Goal: Task Accomplishment & Management: Use online tool/utility

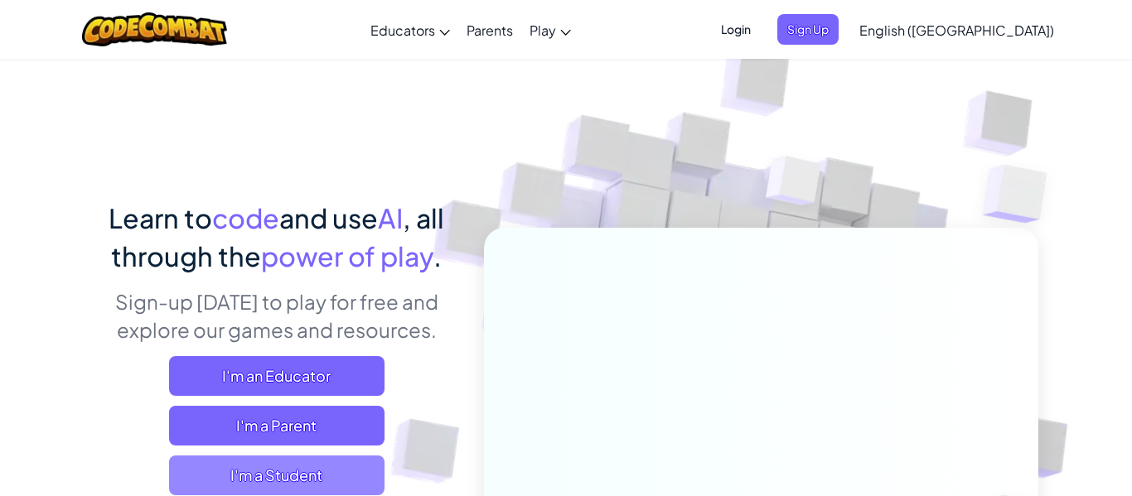
click at [317, 487] on span "I'm a Student" at bounding box center [276, 476] width 215 height 40
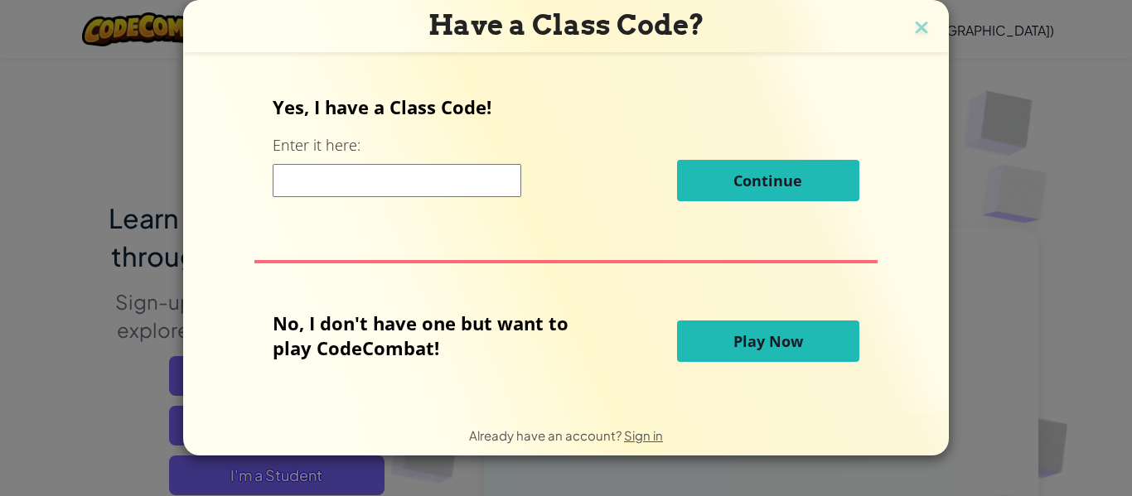
click at [716, 359] on button "Play Now" at bounding box center [768, 341] width 182 height 41
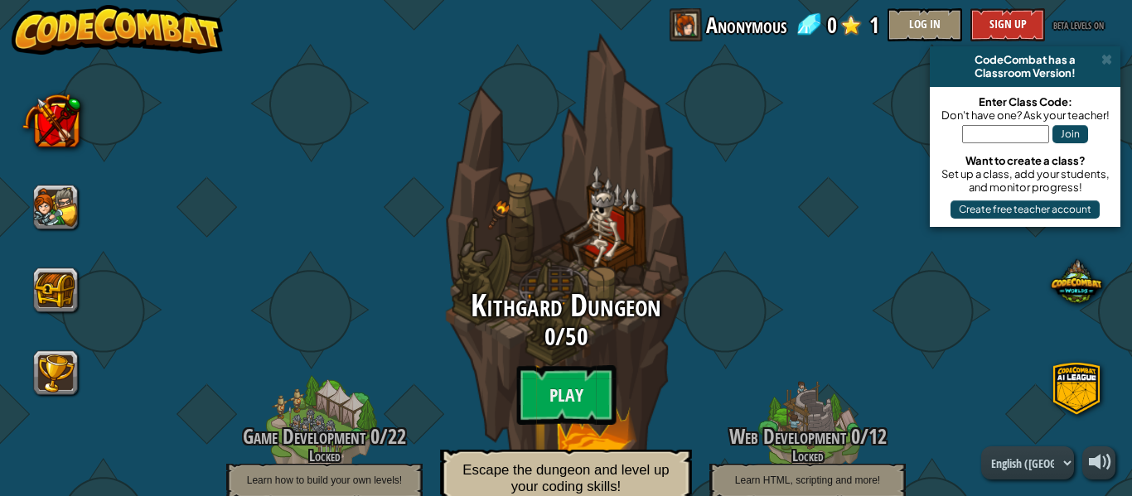
click at [565, 283] on div "Kithgard Dungeon 0 / 50 Play Escape the dungeon and level up your coding skills!" at bounding box center [566, 321] width 315 height 631
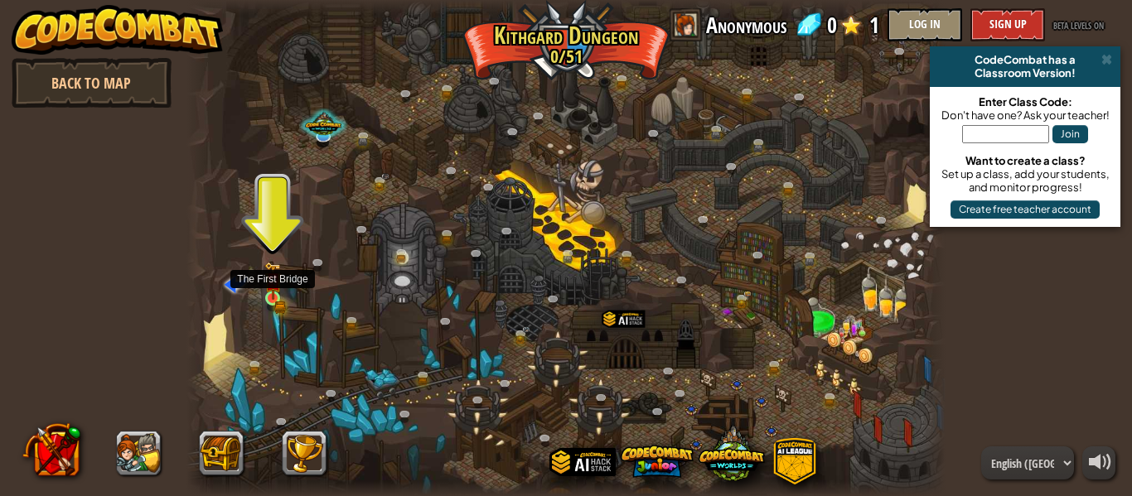
click at [279, 298] on img at bounding box center [272, 281] width 17 height 38
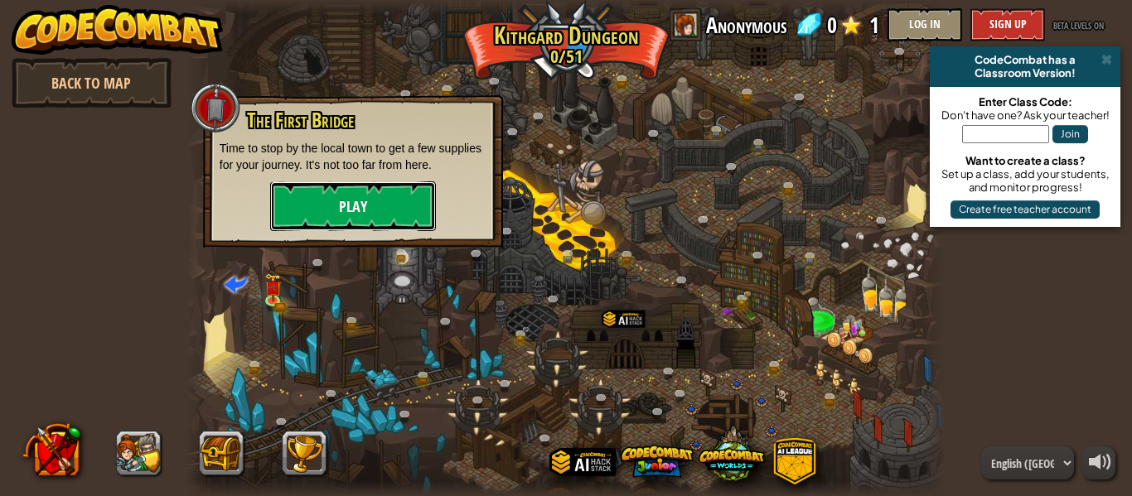
click at [355, 208] on button "Play" at bounding box center [353, 207] width 166 height 50
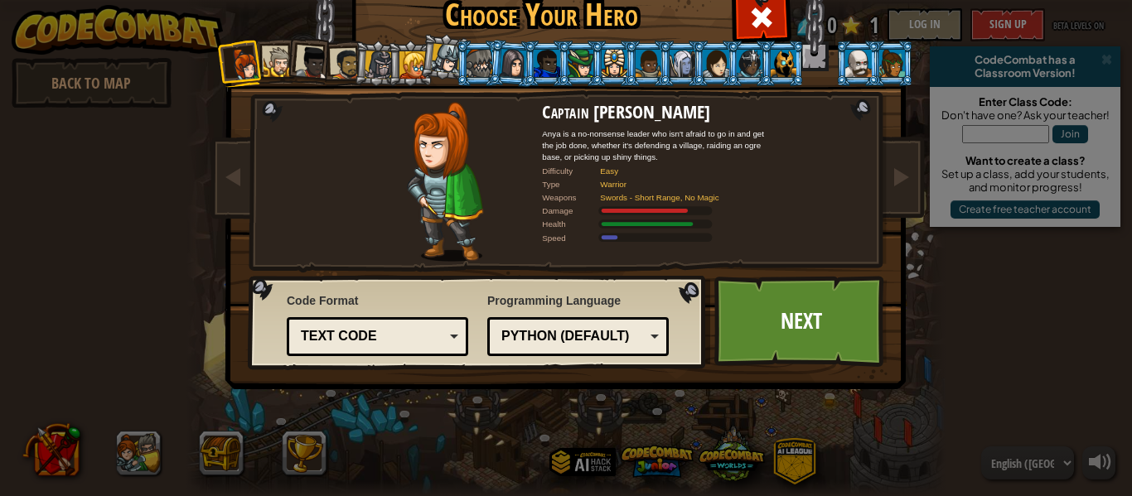
click at [285, 62] on li at bounding box center [309, 60] width 49 height 49
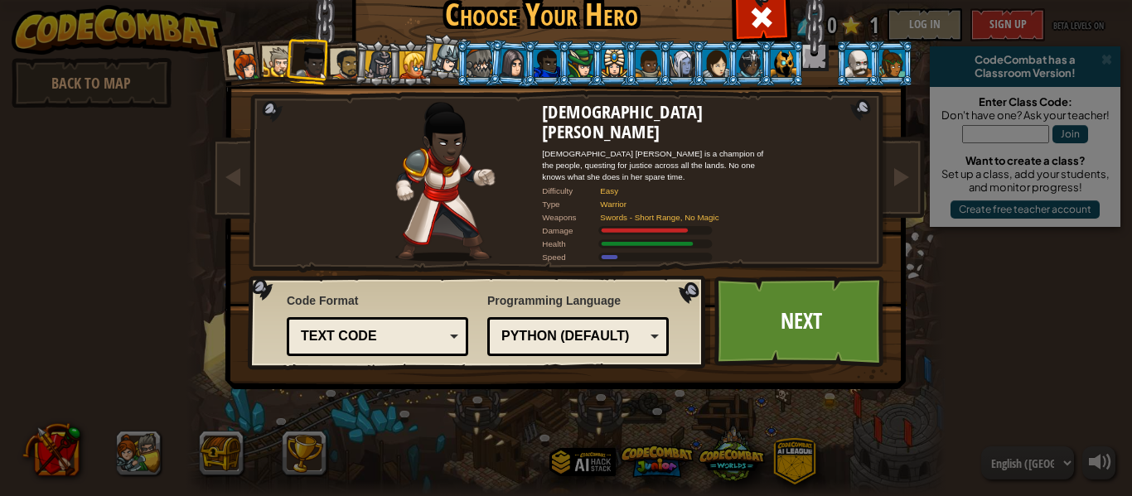
click at [275, 74] on div at bounding box center [279, 62] width 31 height 31
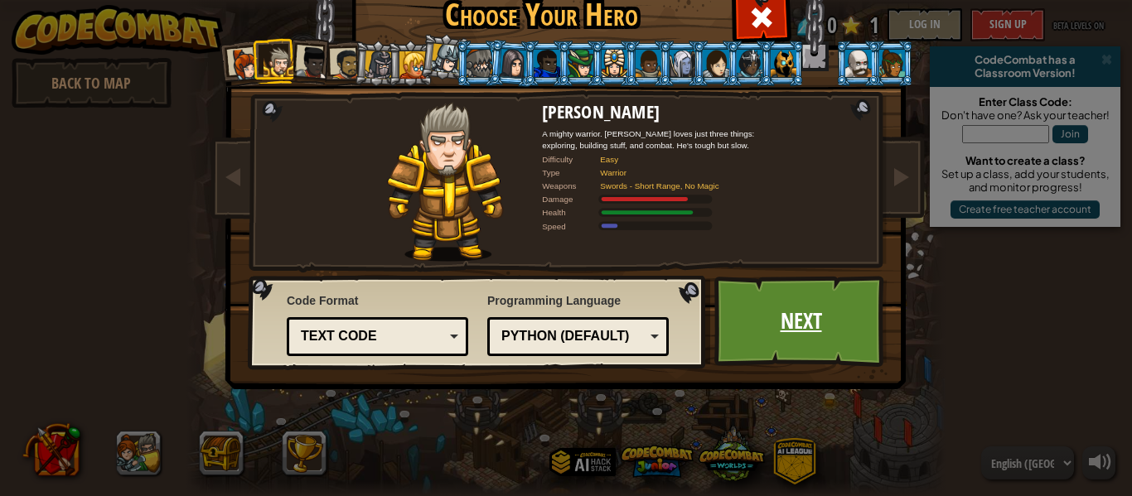
click at [749, 317] on link "Next" at bounding box center [800, 321] width 173 height 91
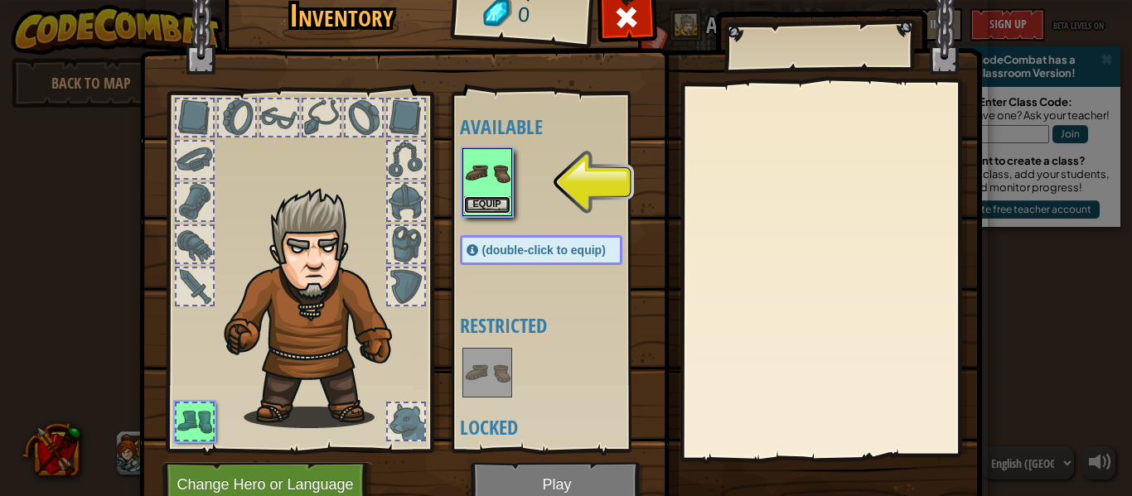
click at [476, 207] on button "Equip" at bounding box center [487, 204] width 46 height 17
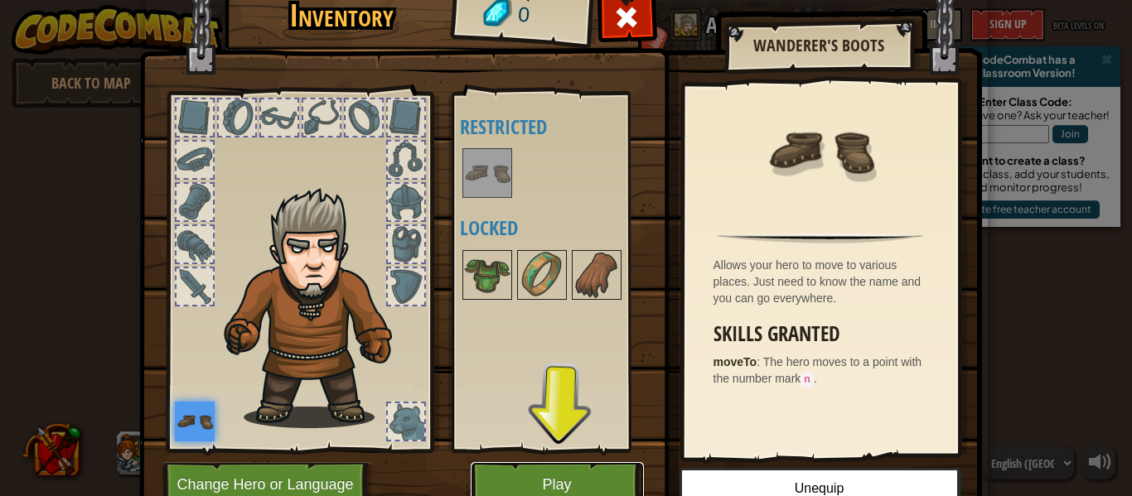
click at [590, 468] on button "Play" at bounding box center [557, 485] width 173 height 46
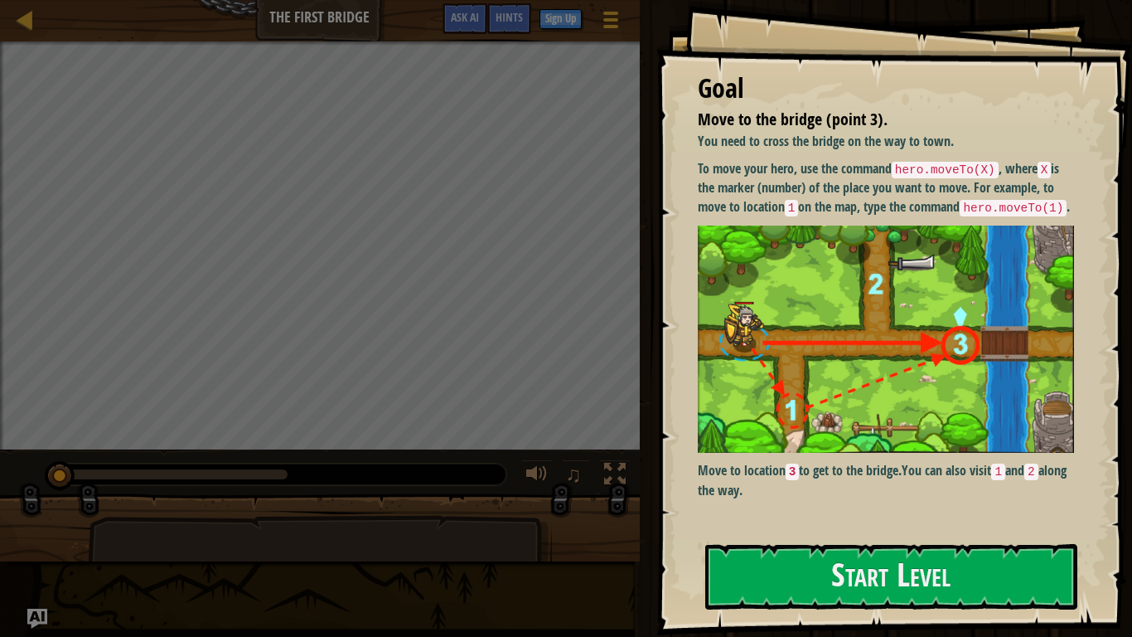
click at [858, 496] on div "Goal Move to the bridge (point 3). You need to cross the bridge on the way to t…" at bounding box center [894, 317] width 476 height 635
click at [850, 496] on button "Start Level" at bounding box center [891, 576] width 372 height 65
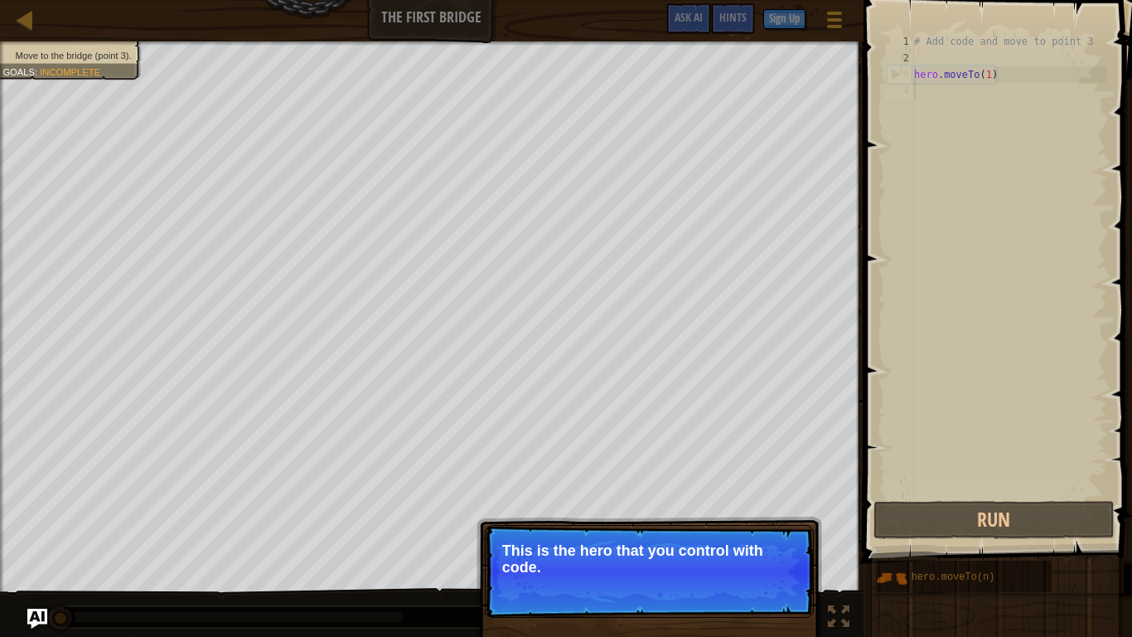
click at [785, 496] on div "Continue This is the hero that you control with code." at bounding box center [650, 647] width 346 height 245
click at [770, 496] on button "Continue" at bounding box center [766, 589] width 69 height 22
click at [770, 496] on p "Continue This is the hero that you control with code." at bounding box center [649, 571] width 329 height 93
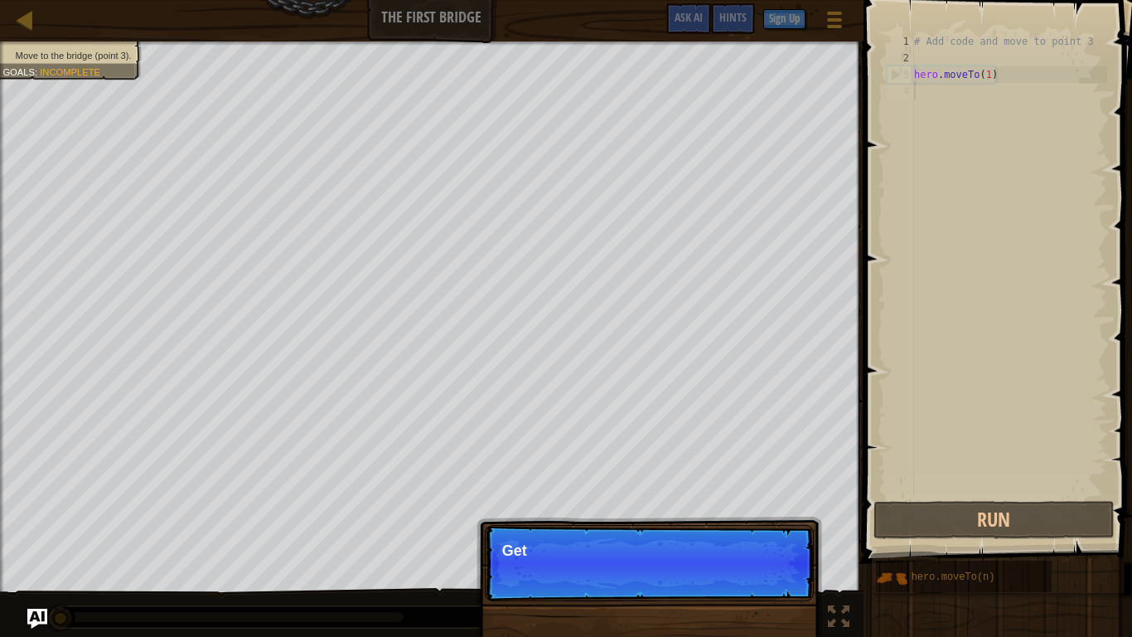
click at [770, 496] on p "Continue Get" at bounding box center [649, 563] width 329 height 76
click at [770, 496] on p "Continue Get to the" at bounding box center [649, 563] width 329 height 76
click at [770, 496] on p "Continue Get to the bridge" at bounding box center [649, 563] width 329 height 76
click at [770, 496] on p "Continue Get to the bridge by goi" at bounding box center [649, 563] width 329 height 76
click at [770, 496] on p "Continue Get to the bridge by going to" at bounding box center [649, 563] width 329 height 76
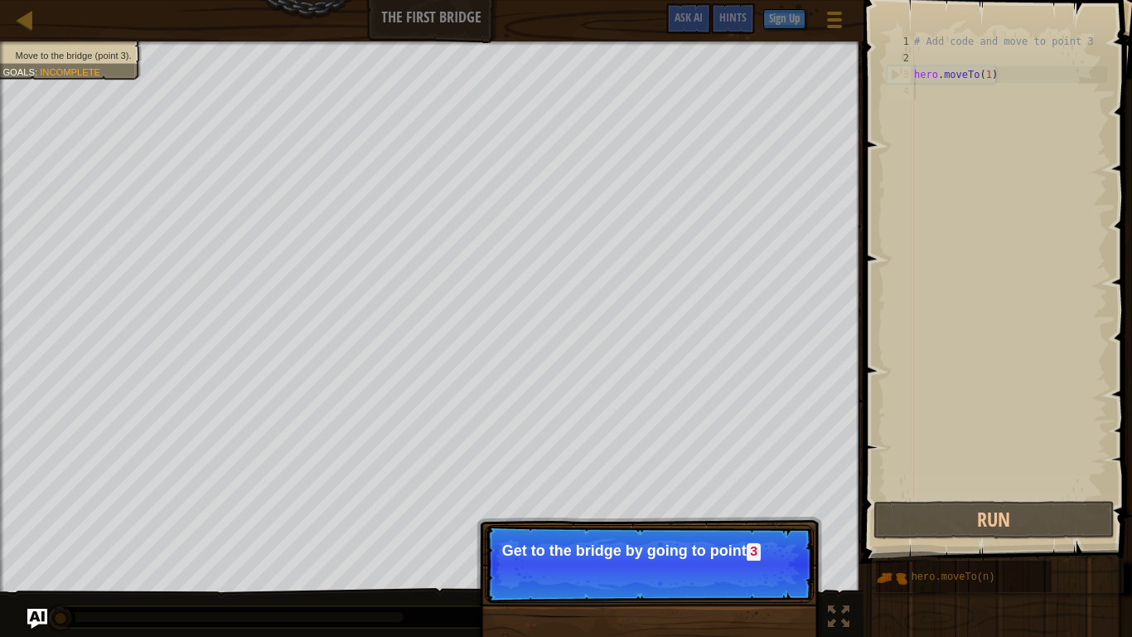
click at [770, 496] on p "Continue Get to the bridge by going to point 3" at bounding box center [649, 564] width 329 height 78
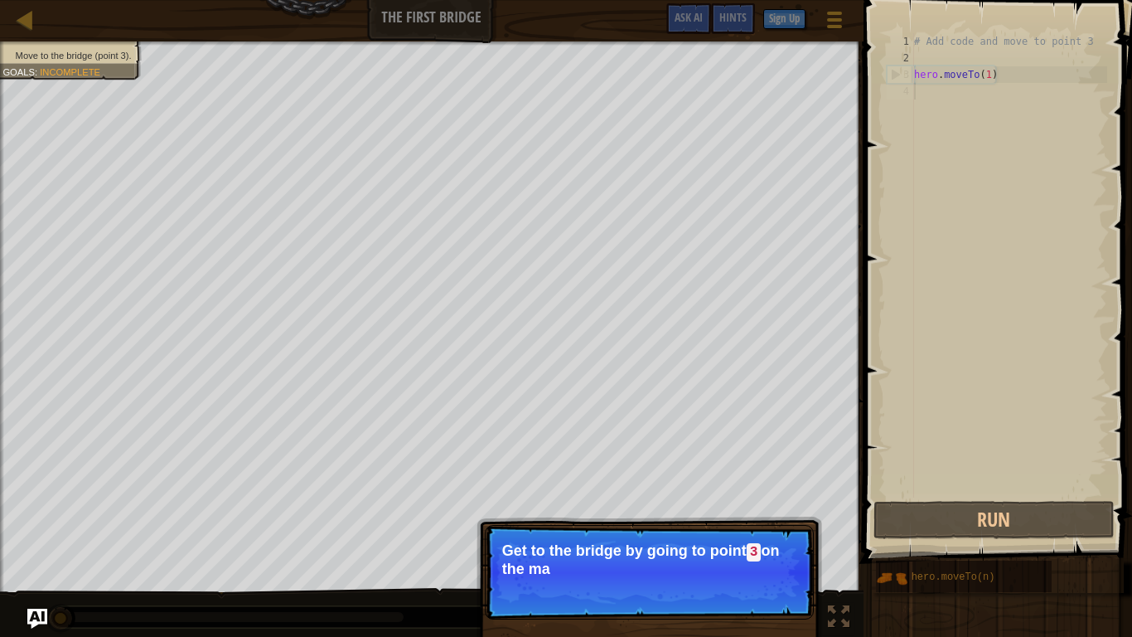
click at [770, 496] on p "Continue Get to the bridge by going to point 3 on the ma" at bounding box center [649, 572] width 329 height 94
click at [770, 496] on button "Continue" at bounding box center [766, 591] width 69 height 22
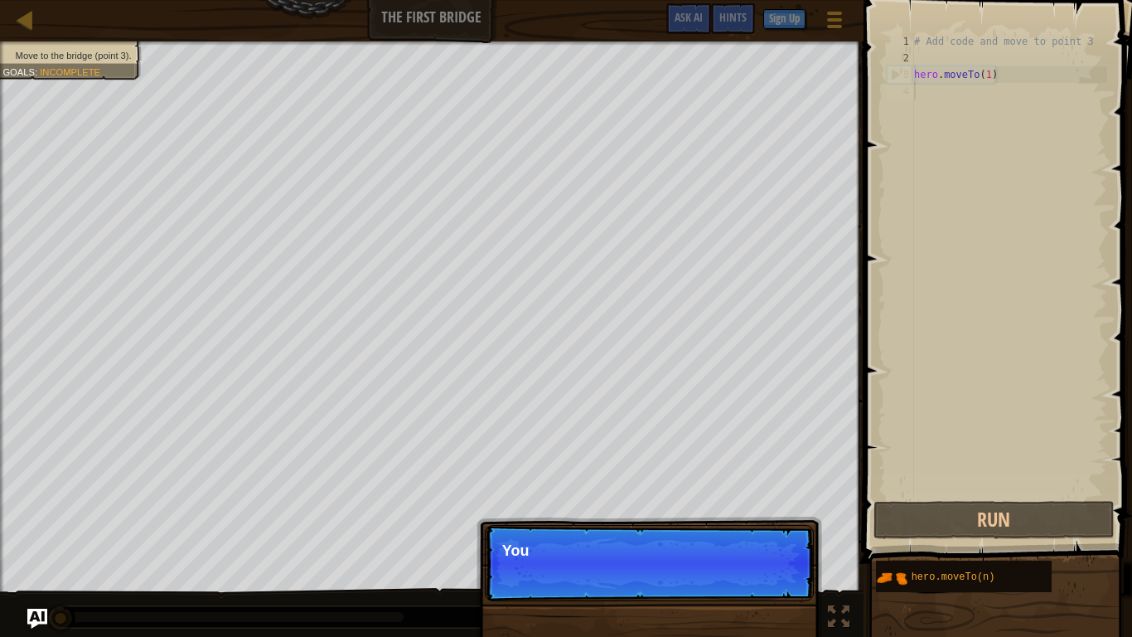
click at [770, 496] on p "Continue You" at bounding box center [649, 563] width 329 height 76
click at [770, 496] on p "Continue You can us" at bounding box center [649, 563] width 329 height 76
click at [770, 496] on p "Continue You can use these" at bounding box center [649, 563] width 329 height 76
click at [770, 496] on p "Continue You can use these method" at bounding box center [649, 563] width 329 height 76
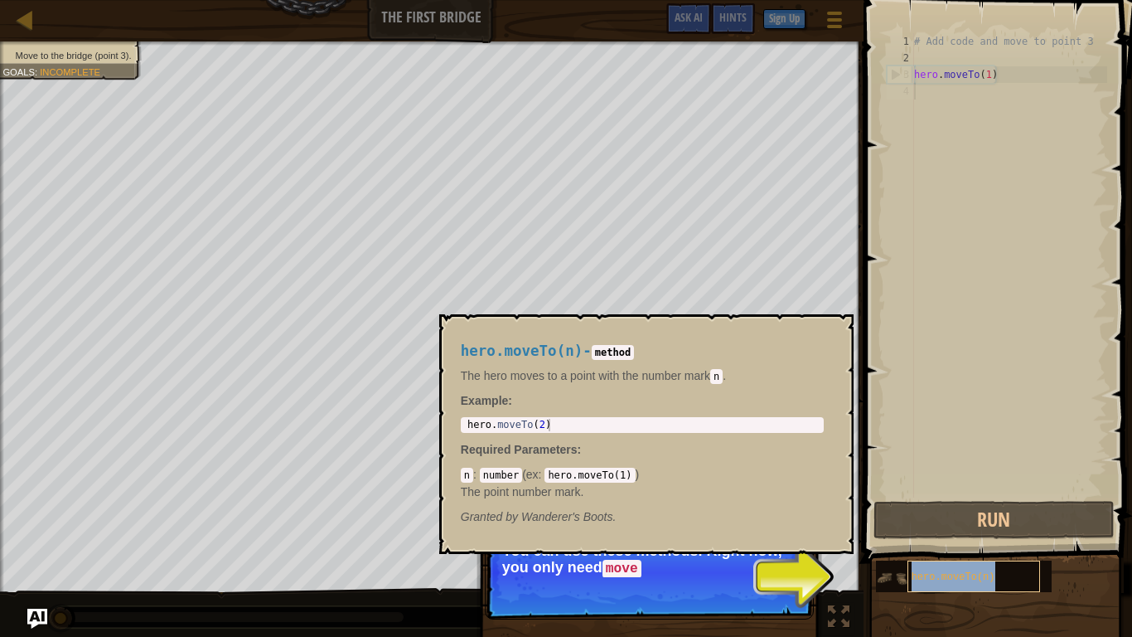
click at [943, 496] on div "hero.moveTo(n)" at bounding box center [974, 575] width 133 height 31
click at [743, 496] on p "Continue You can use these methods. Right now, you only need moveTo ." at bounding box center [649, 572] width 329 height 94
click at [755, 496] on button "Continue" at bounding box center [766, 591] width 69 height 22
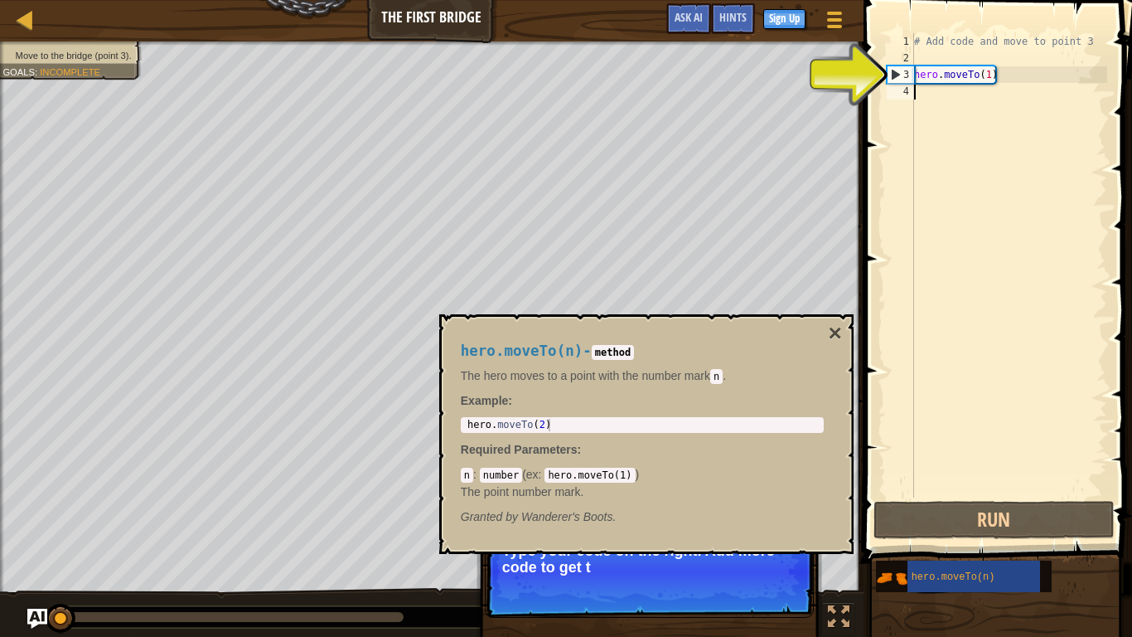
click at [933, 96] on div "# Add code and move to point 3 hero . moveTo ( 1 )" at bounding box center [1009, 281] width 196 height 497
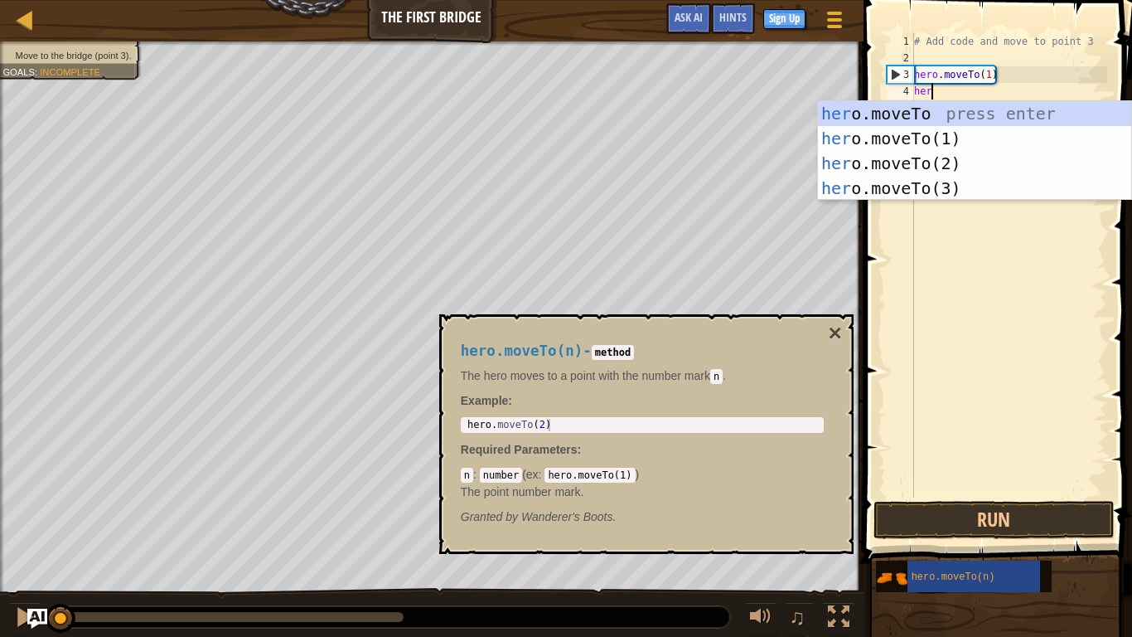
scroll to position [7, 2]
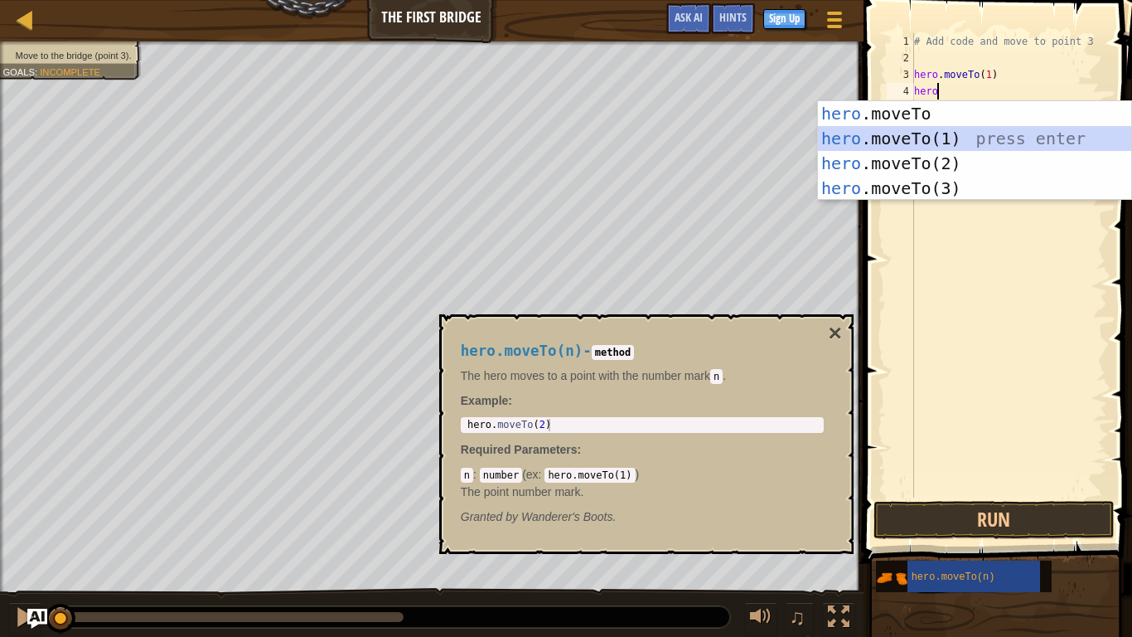
click at [904, 131] on div "hero .moveTo press enter hero .moveTo(1) press enter hero .moveTo(2) press ente…" at bounding box center [974, 175] width 313 height 149
type textarea "hero.moveTo(1)"
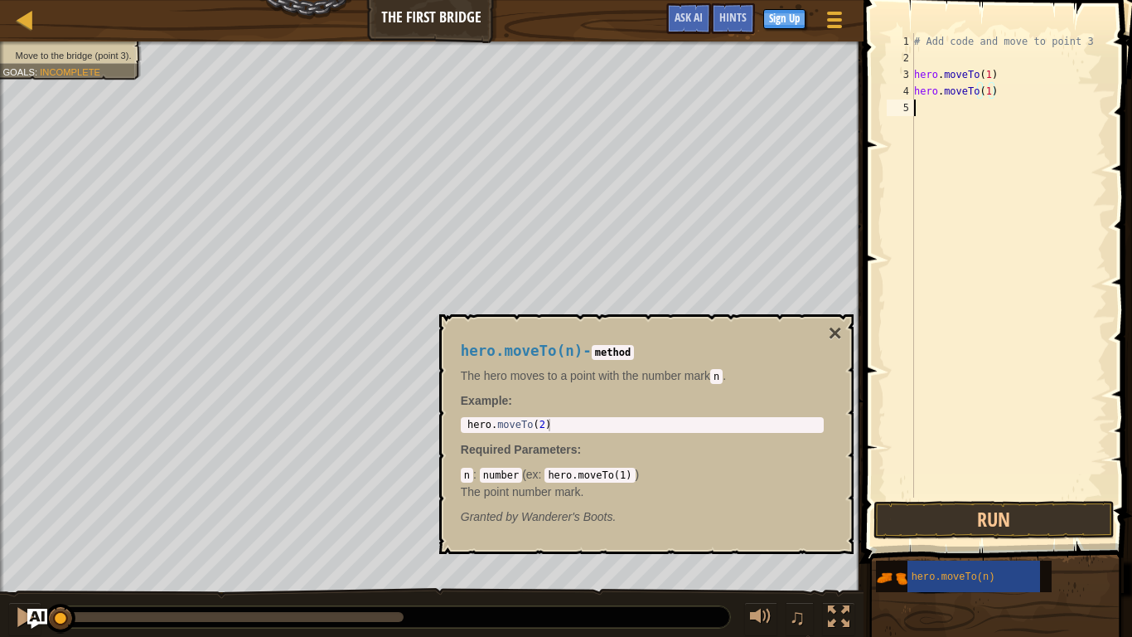
click at [923, 109] on div "# Add code and move to point 3 hero . moveTo ( 1 ) hero . moveTo ( 1 )" at bounding box center [1009, 281] width 196 height 497
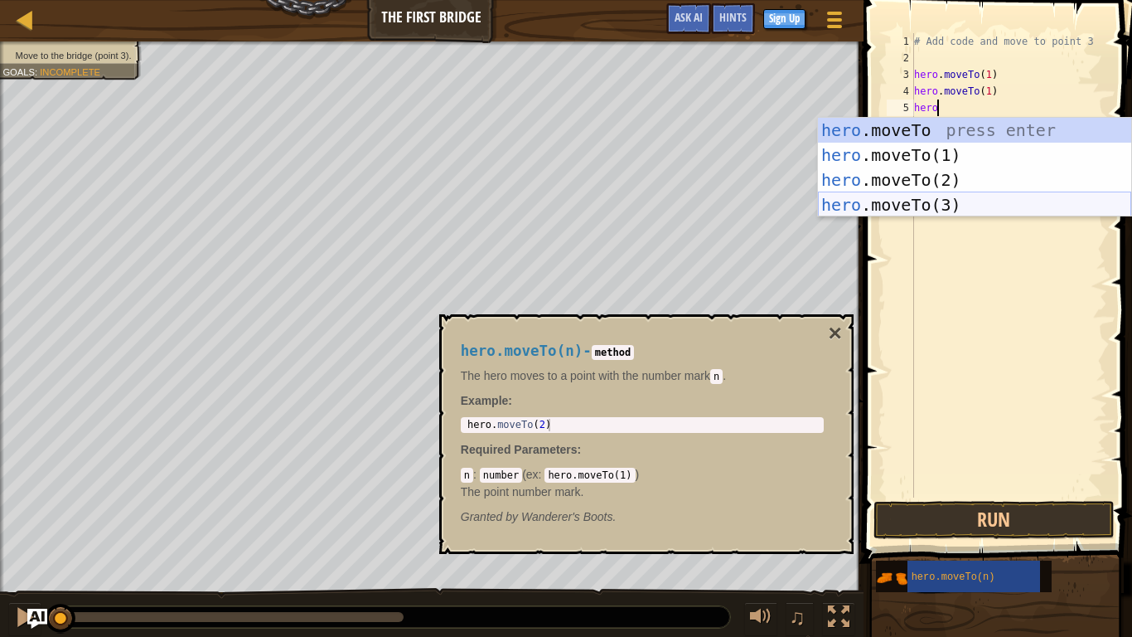
click at [903, 199] on div "hero .moveTo press enter hero .moveTo(1) press enter hero .moveTo(2) press ente…" at bounding box center [974, 192] width 313 height 149
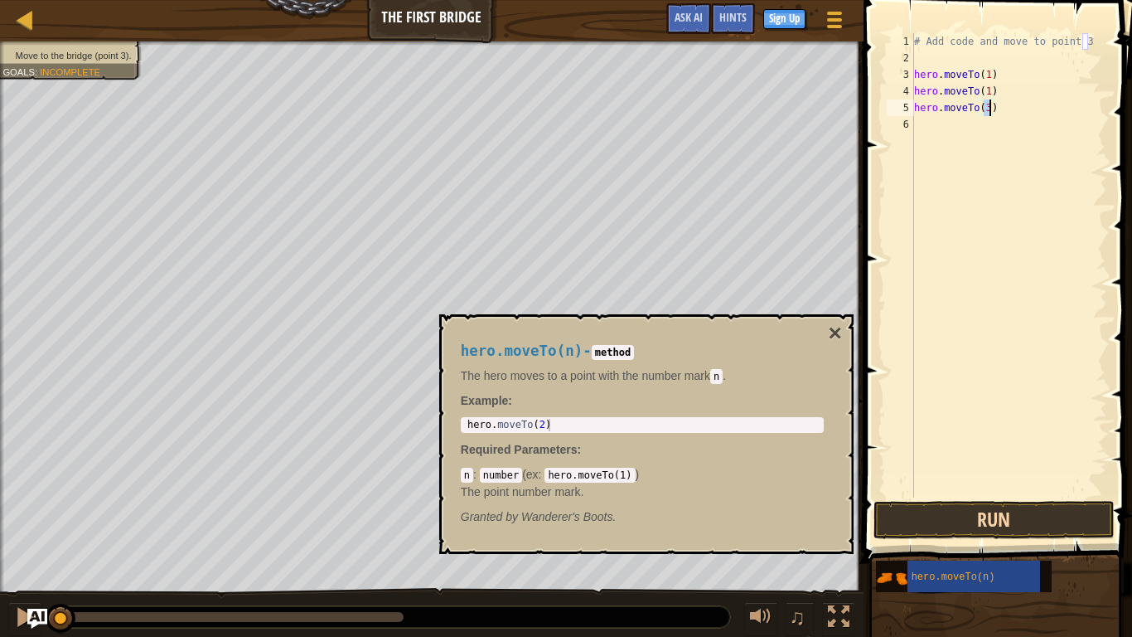
type textarea "hero.moveTo(3)"
click at [956, 496] on button "Run" at bounding box center [994, 520] width 241 height 38
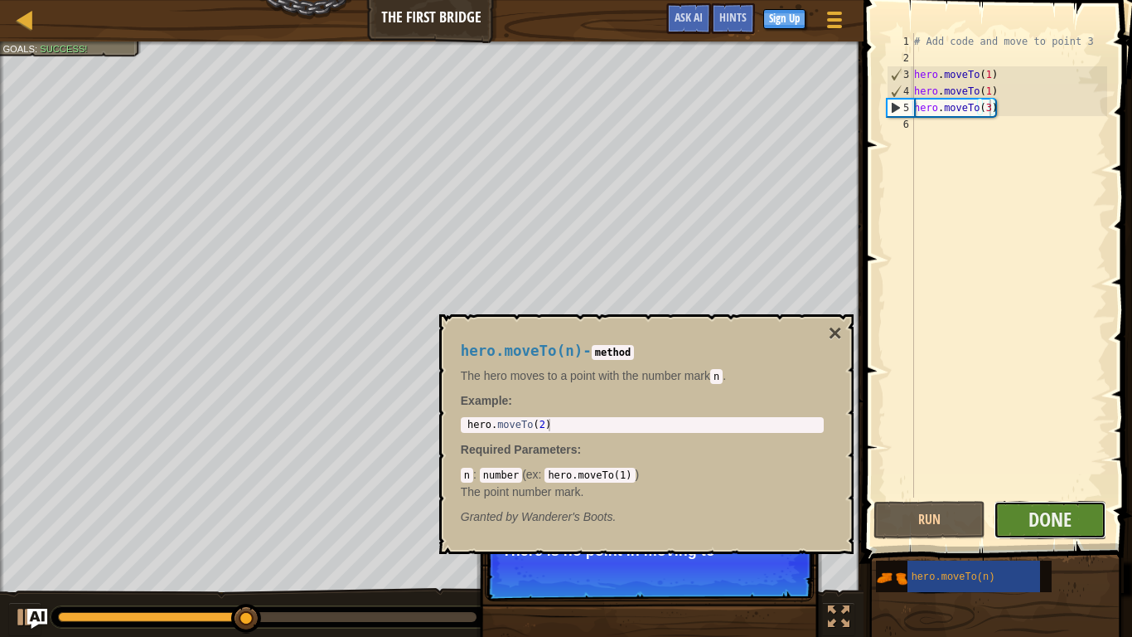
click at [1019, 496] on button "Done" at bounding box center [1050, 520] width 113 height 38
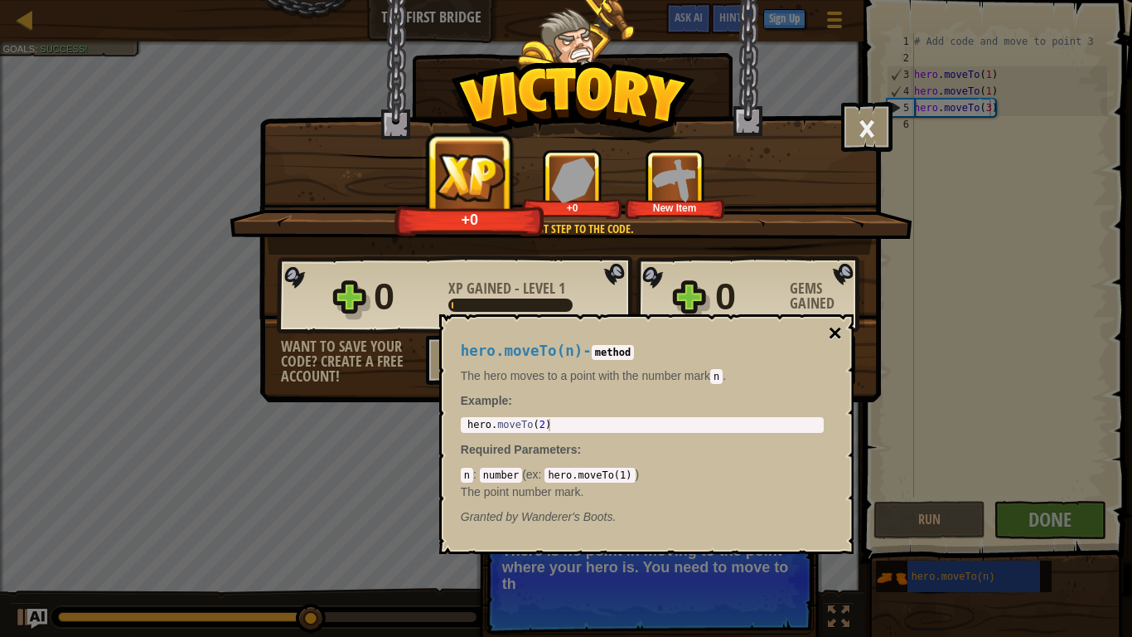
click at [830, 337] on button "×" at bounding box center [834, 333] width 13 height 23
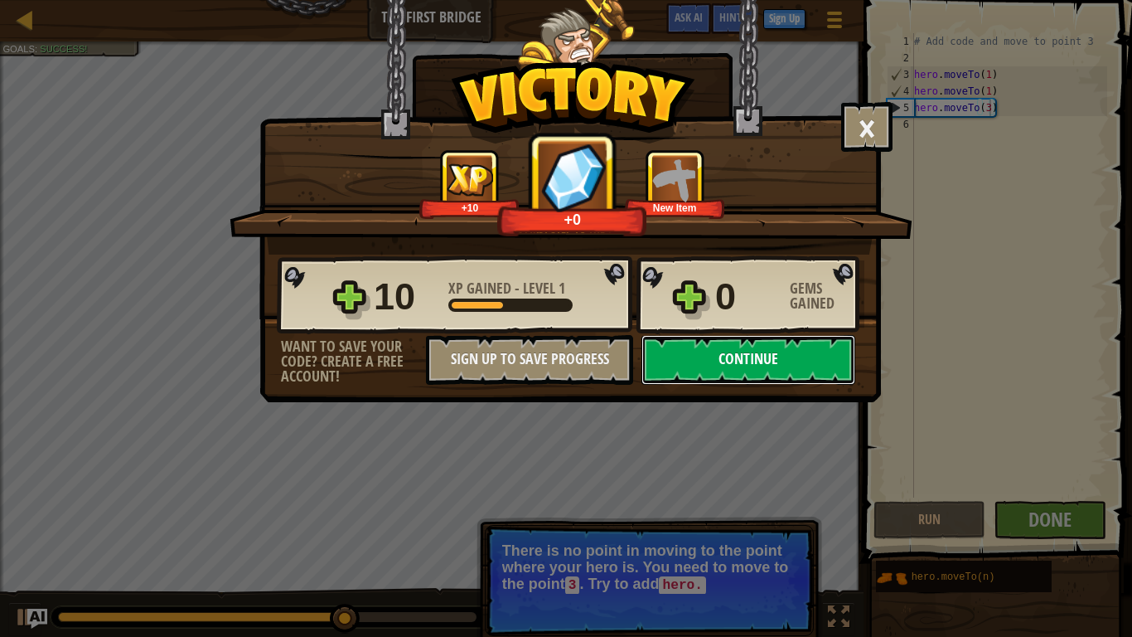
click at [811, 348] on button "Continue" at bounding box center [748, 360] width 214 height 50
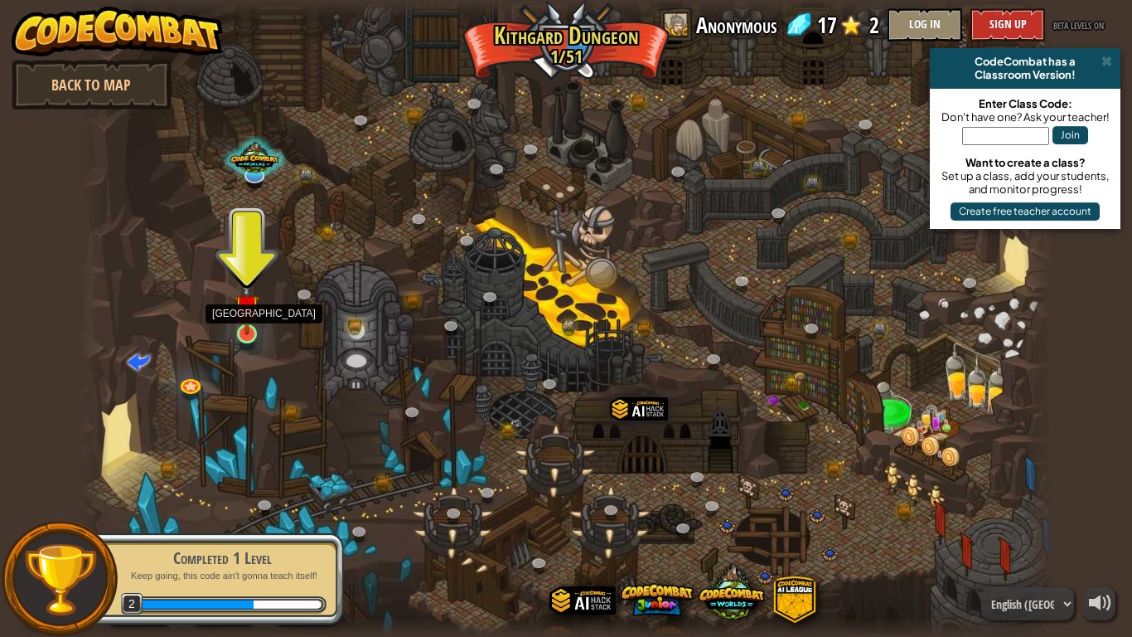
click at [253, 319] on img at bounding box center [247, 306] width 25 height 56
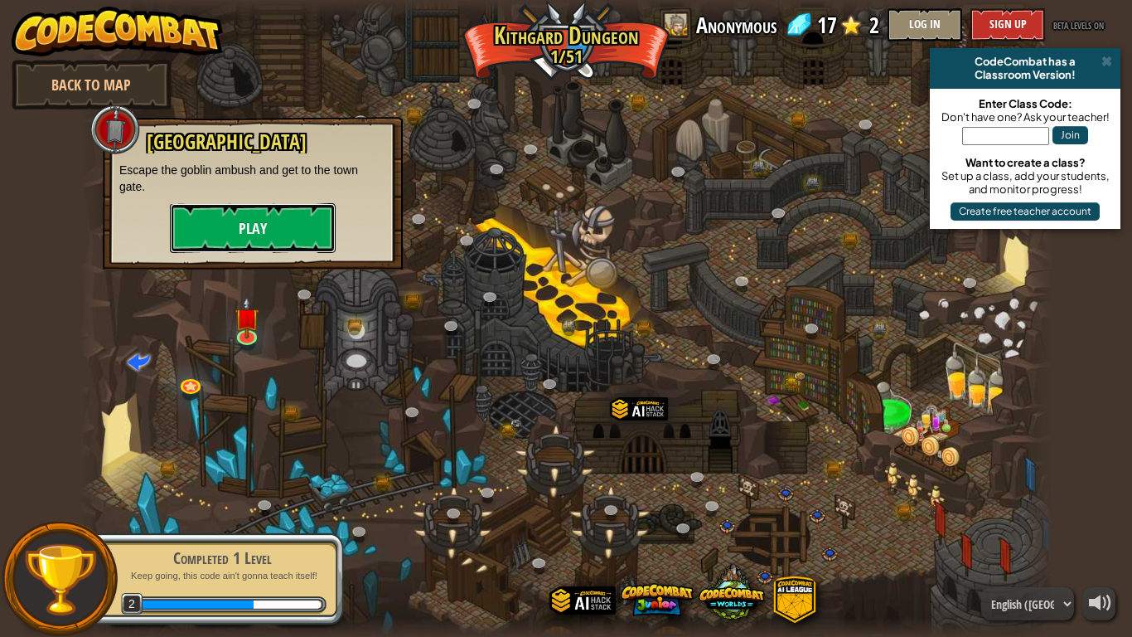
click at [272, 244] on button "Play" at bounding box center [253, 228] width 166 height 50
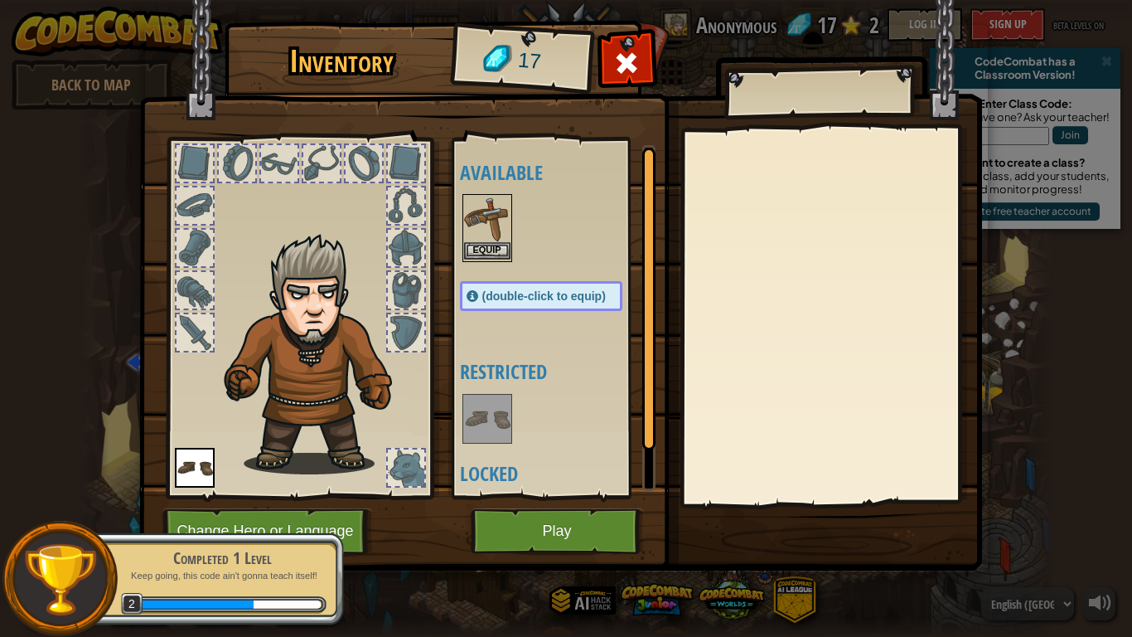
click at [472, 238] on img at bounding box center [487, 219] width 46 height 46
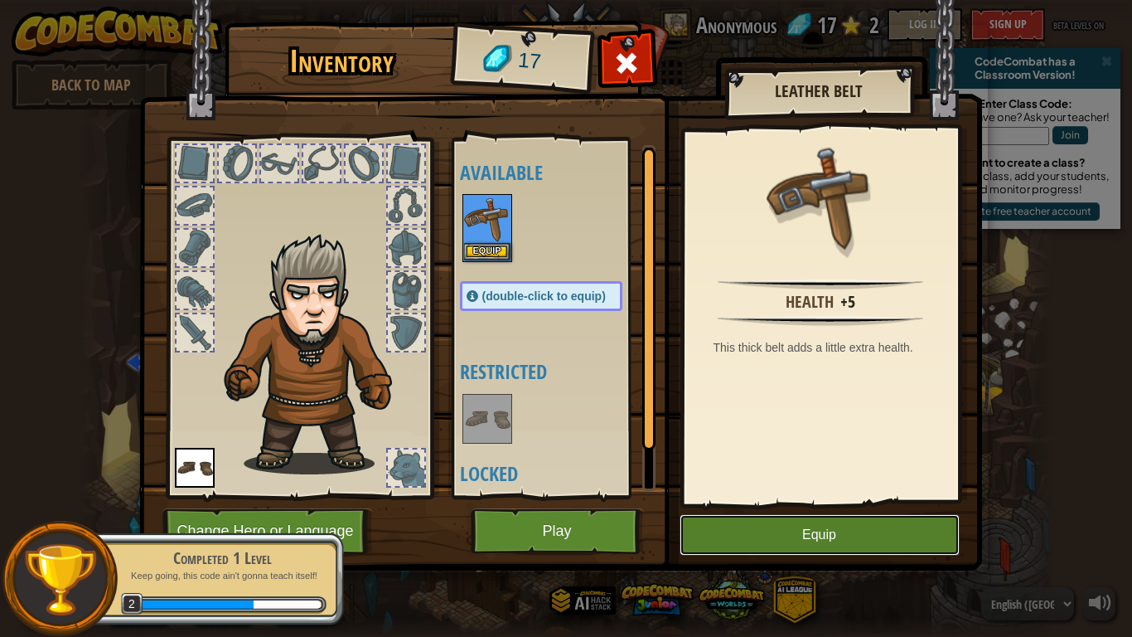
click at [875, 496] on button "Equip" at bounding box center [820, 534] width 280 height 41
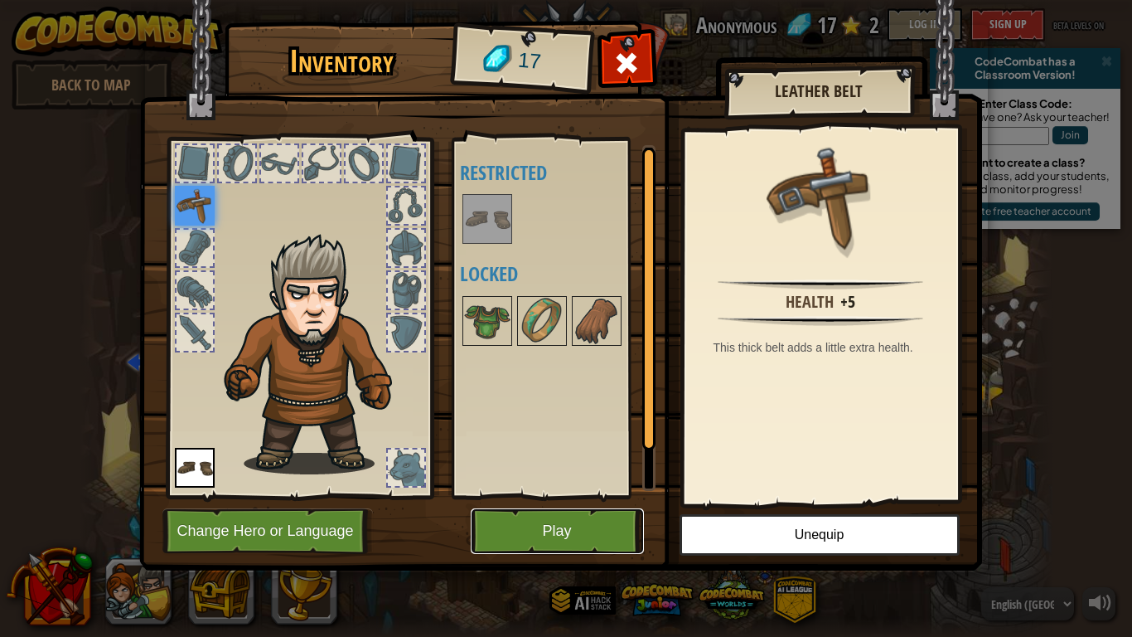
click at [597, 496] on button "Play" at bounding box center [557, 531] width 173 height 46
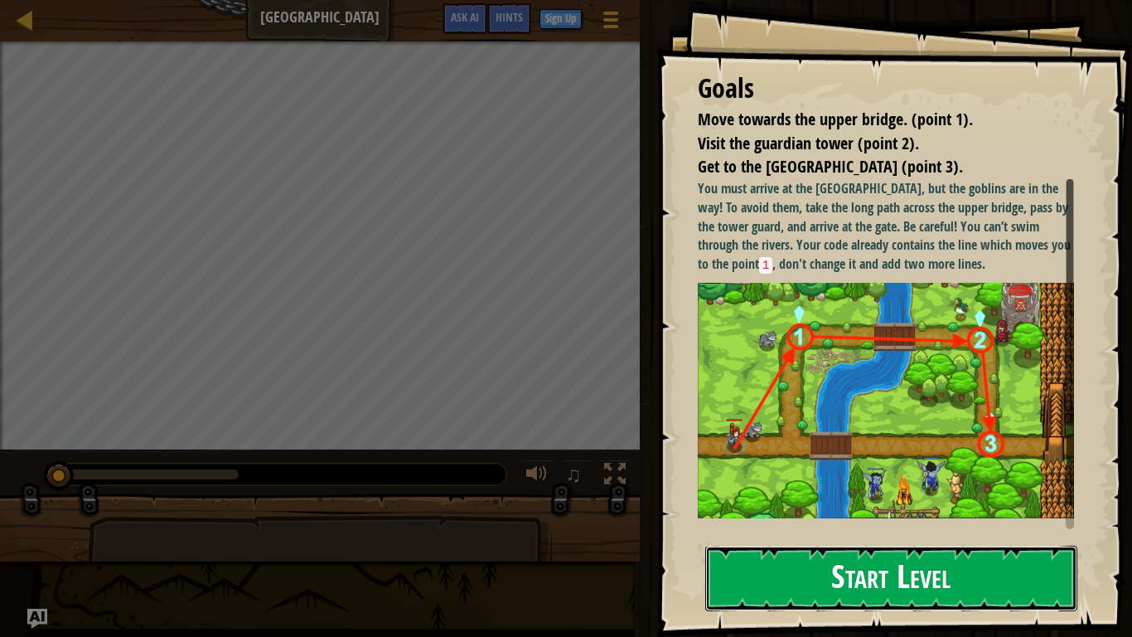
click at [807, 496] on button "Start Level" at bounding box center [891, 577] width 372 height 65
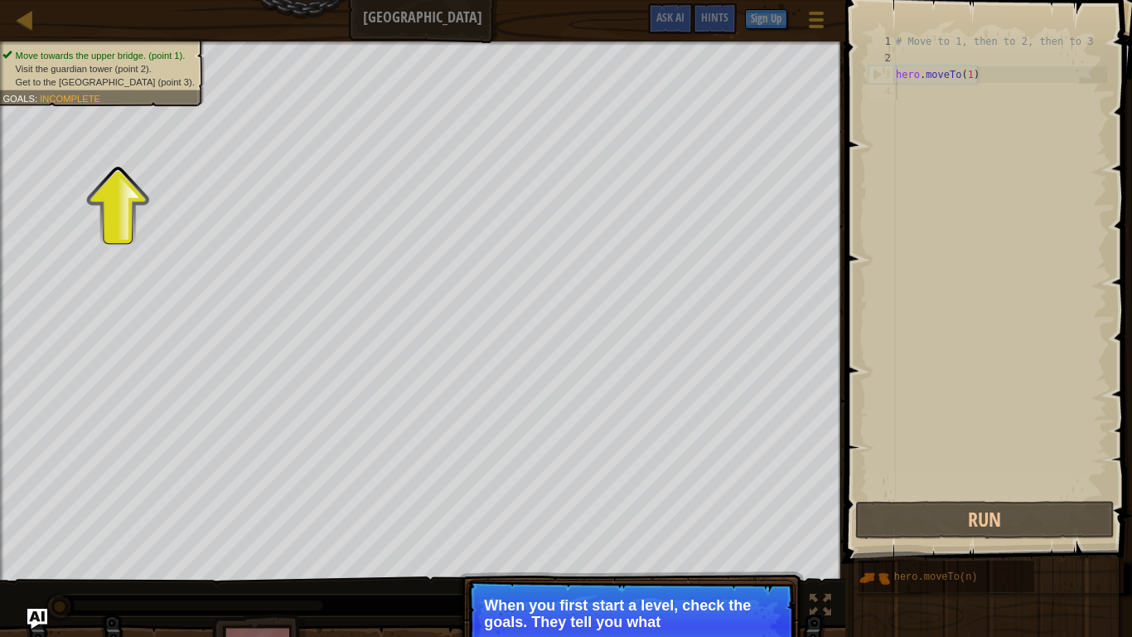
click at [741, 496] on p "Continue When you first start a level, check the goals. They tell you what" at bounding box center [631, 625] width 329 height 93
click at [741, 496] on p "Continue When you first start a level, check the goals. They tell you what you …" at bounding box center [631, 625] width 329 height 93
click at [738, 496] on button "Continue" at bounding box center [748, 644] width 69 height 22
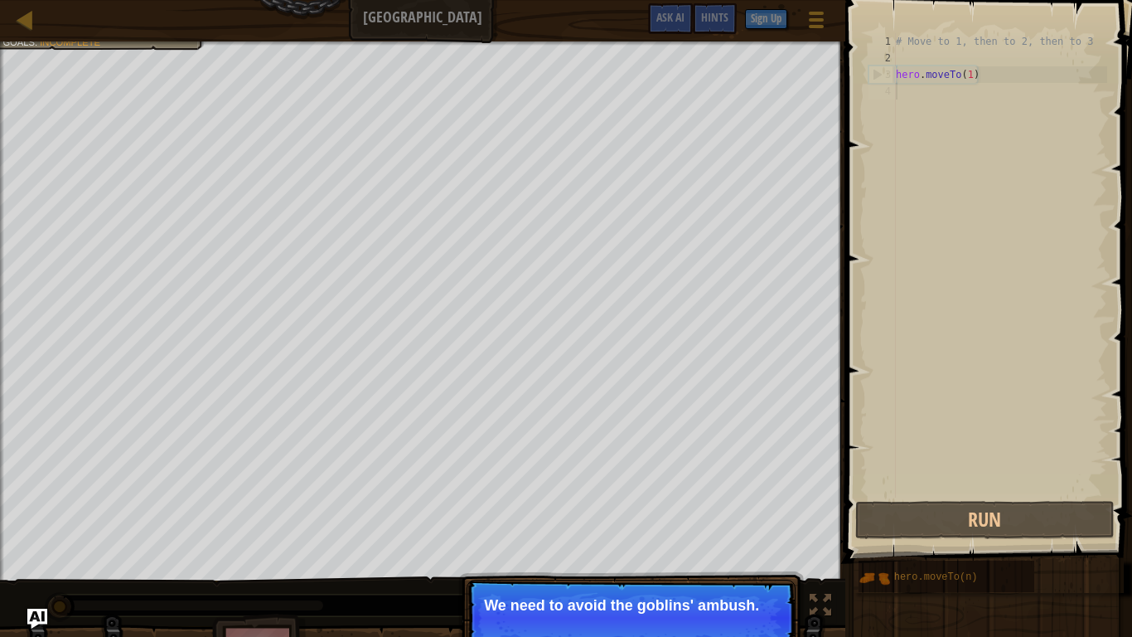
click at [669, 496] on p "We need to avoid the goblins' ambush." at bounding box center [631, 605] width 294 height 17
click at [691, 496] on p "Continue We need to avoid the goblins' ambush." at bounding box center [631, 617] width 329 height 76
click at [764, 496] on button "Continue" at bounding box center [748, 628] width 69 height 22
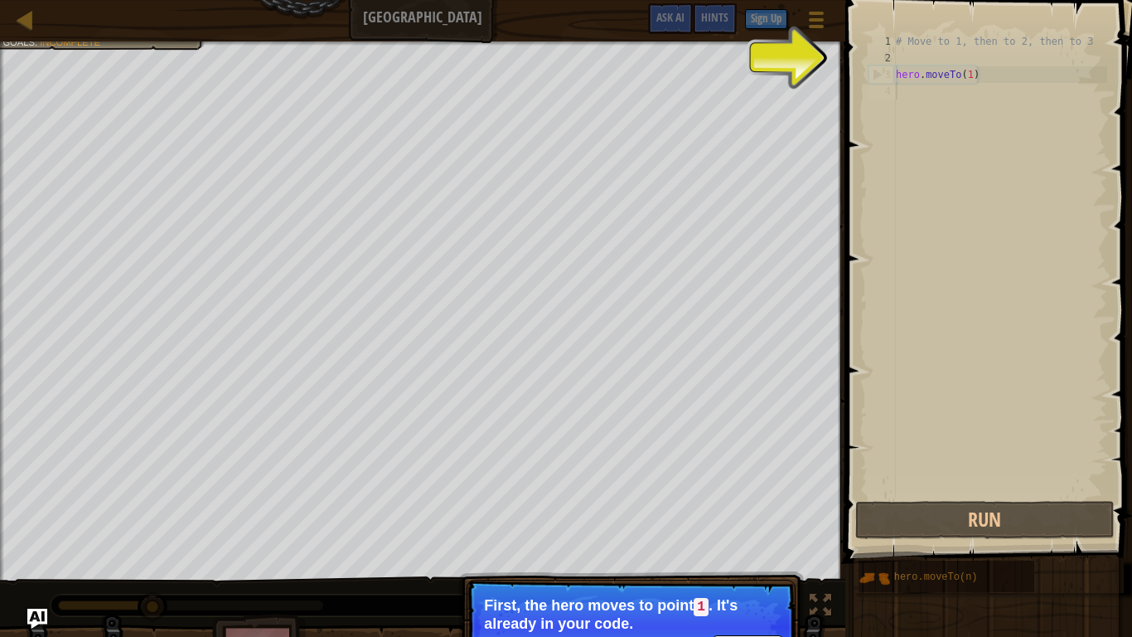
click at [961, 106] on div "# Move to 1, then to 2, then to 3 hero . moveTo ( 1 )" at bounding box center [1000, 281] width 215 height 497
click at [920, 61] on div "# Move to 1, then to 2, then to 3 hero . moveTo ( 1 )" at bounding box center [1000, 281] width 215 height 497
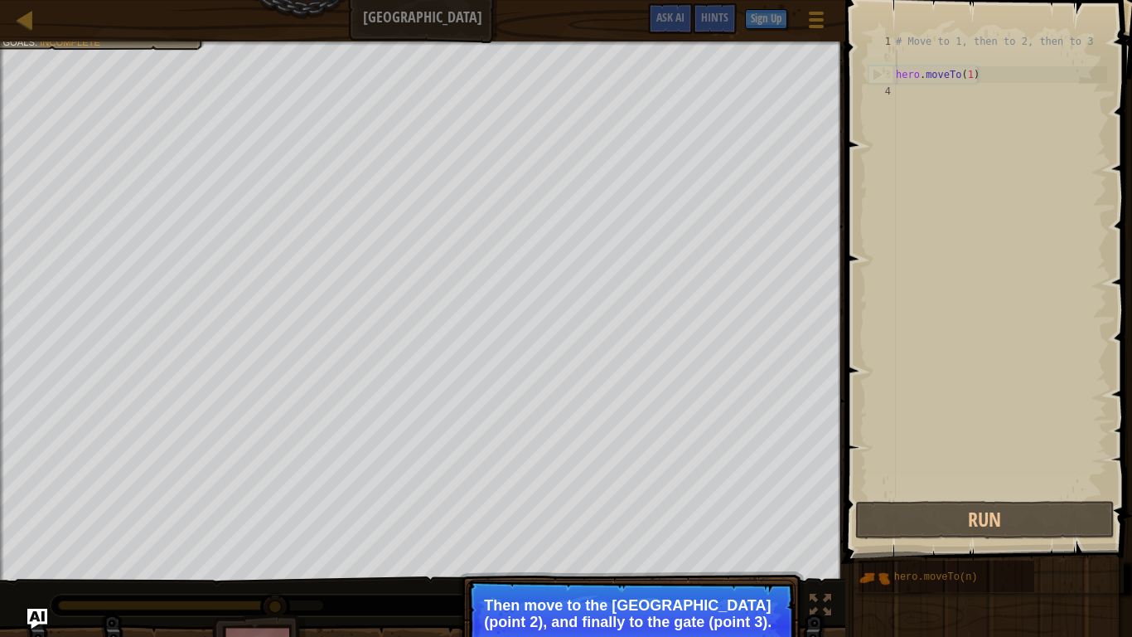
click at [751, 496] on button "Continue" at bounding box center [748, 644] width 69 height 22
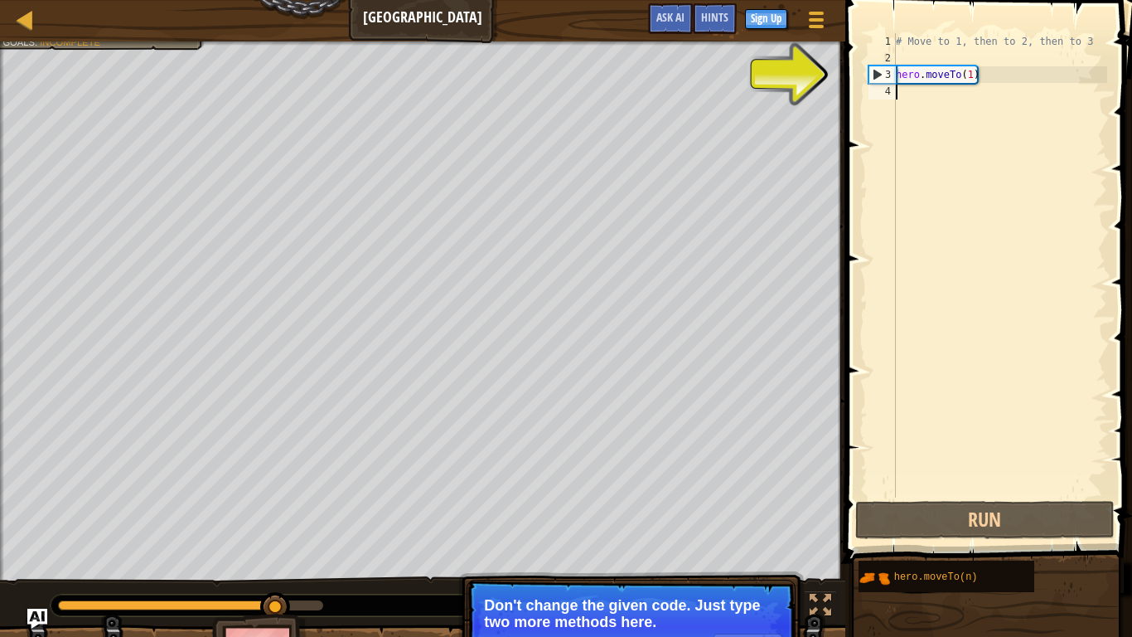
click at [909, 99] on div "# Move to 1, then to 2, then to 3 hero . moveTo ( 1 )" at bounding box center [1000, 281] width 215 height 497
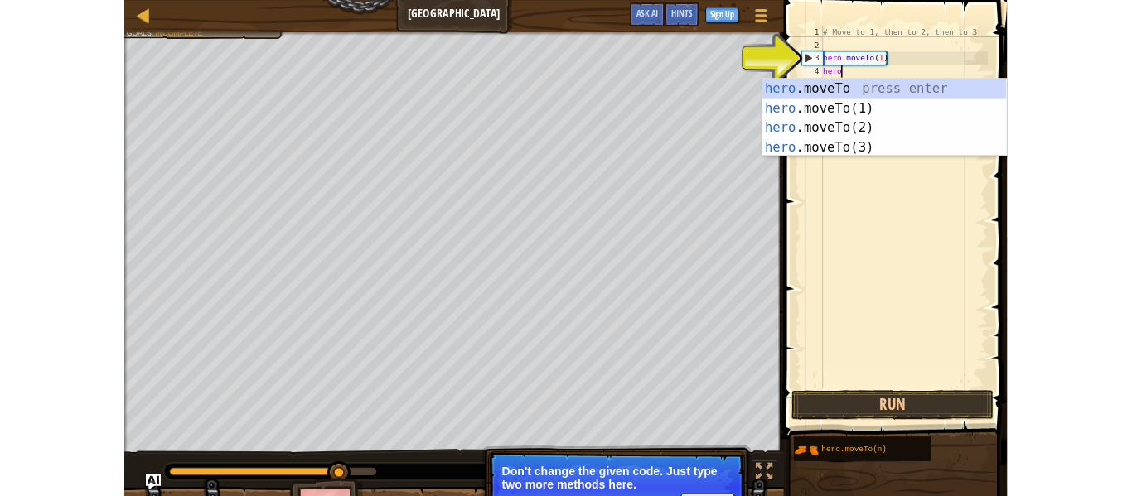
scroll to position [7, 2]
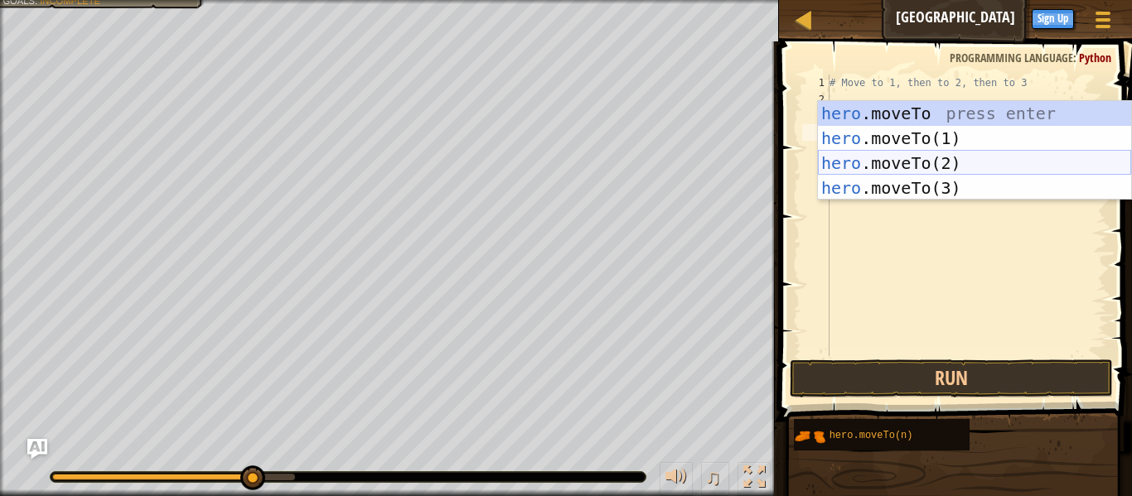
click at [874, 170] on div "hero .moveTo press enter hero .moveTo(1) press enter hero .moveTo(2) press ente…" at bounding box center [974, 175] width 313 height 149
type textarea "hero.moveTo(2)"
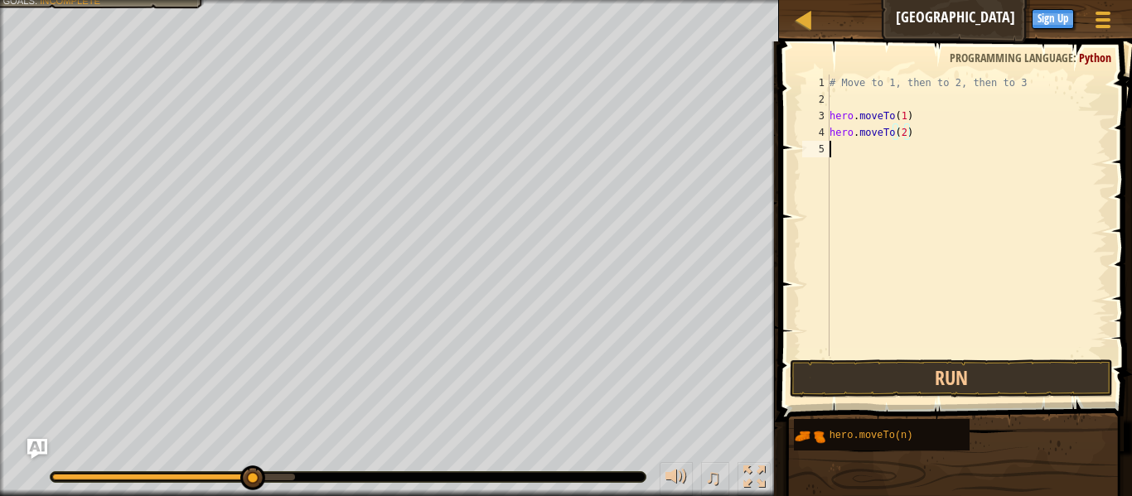
click at [852, 148] on div "# Move to 1, then to 2, then to 3 hero . moveTo ( 1 ) hero . moveTo ( 2 )" at bounding box center [966, 232] width 281 height 315
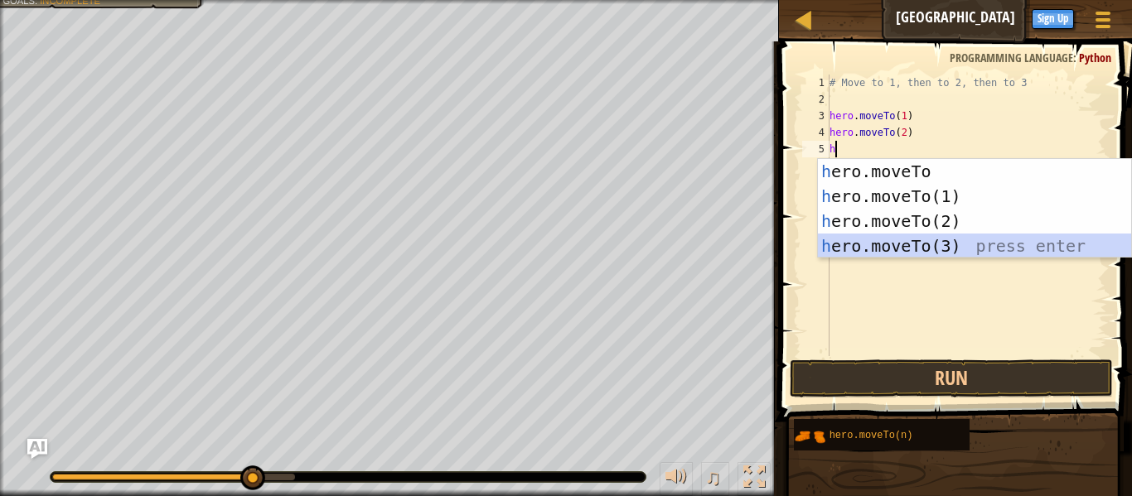
click at [881, 241] on div "h ero.moveTo press enter h ero.moveTo(1) press enter h ero.moveTo(2) press ente…" at bounding box center [974, 233] width 313 height 149
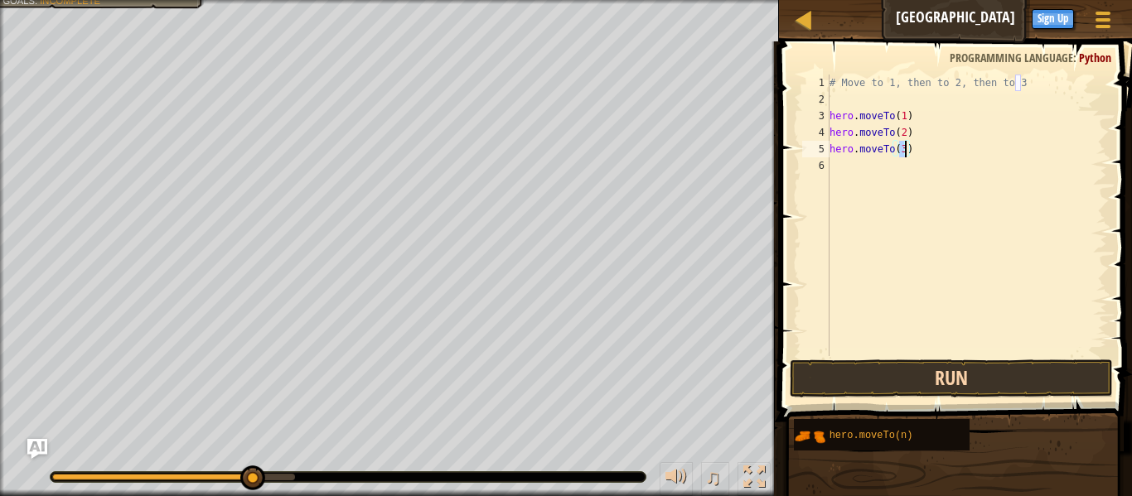
type textarea "hero.moveTo(3)"
click at [882, 390] on button "Run" at bounding box center [951, 379] width 323 height 38
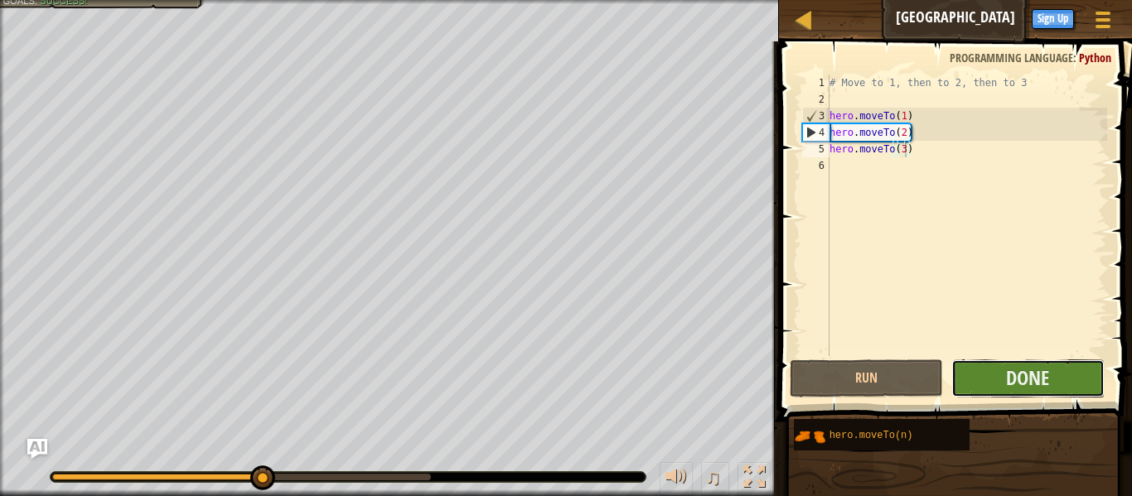
click at [971, 378] on button "Done" at bounding box center [1027, 379] width 153 height 38
